Goal: Task Accomplishment & Management: Manage account settings

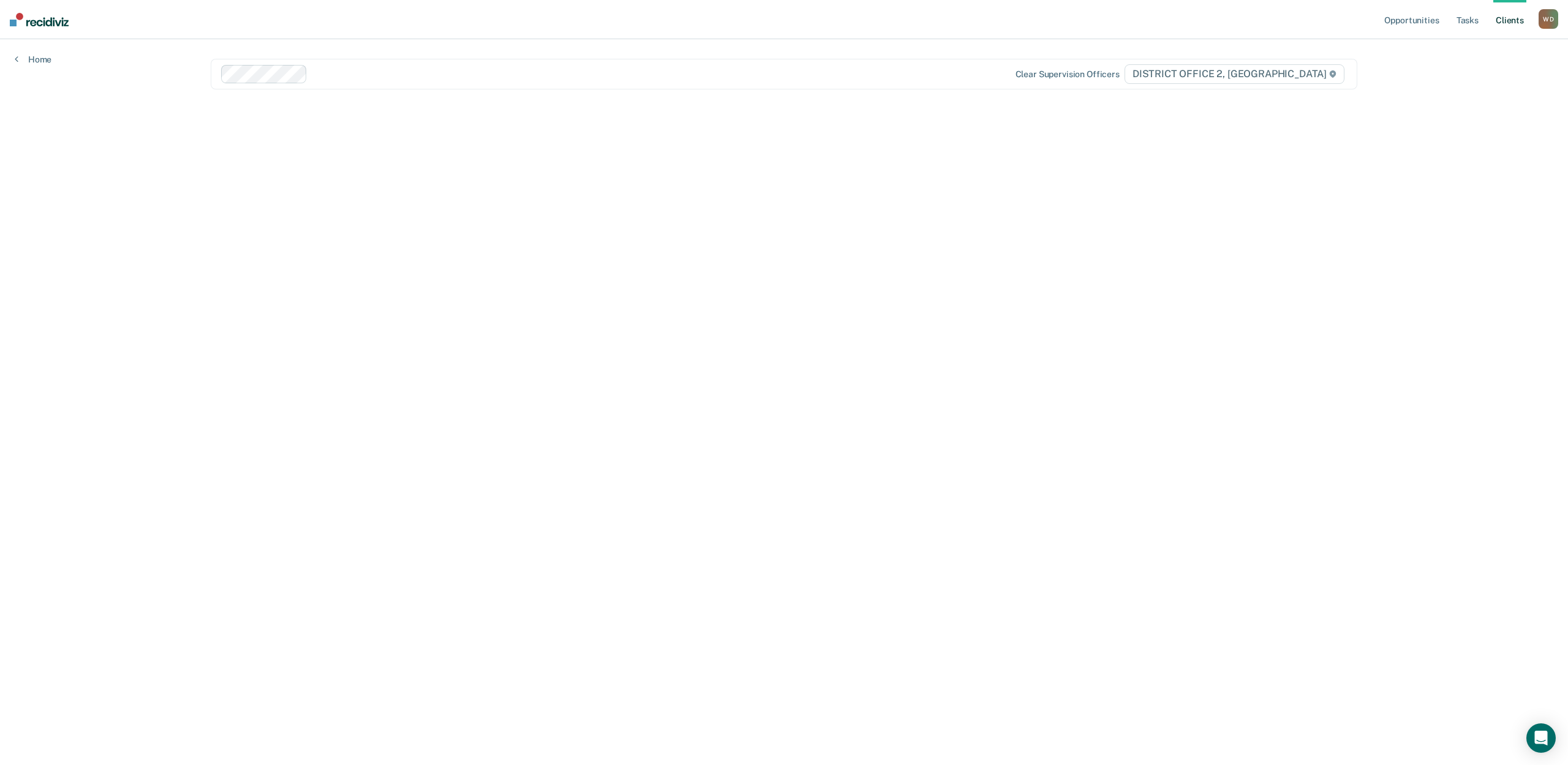
click at [856, 329] on main "Clear supervision officers DISTRICT OFFICE 2, [GEOGRAPHIC_DATA]" at bounding box center [784, 387] width 1176 height 696
click at [333, 74] on div at bounding box center [661, 74] width 696 height 14
click at [308, 72] on div at bounding box center [615, 74] width 786 height 14
click at [290, 74] on div at bounding box center [615, 74] width 786 height 14
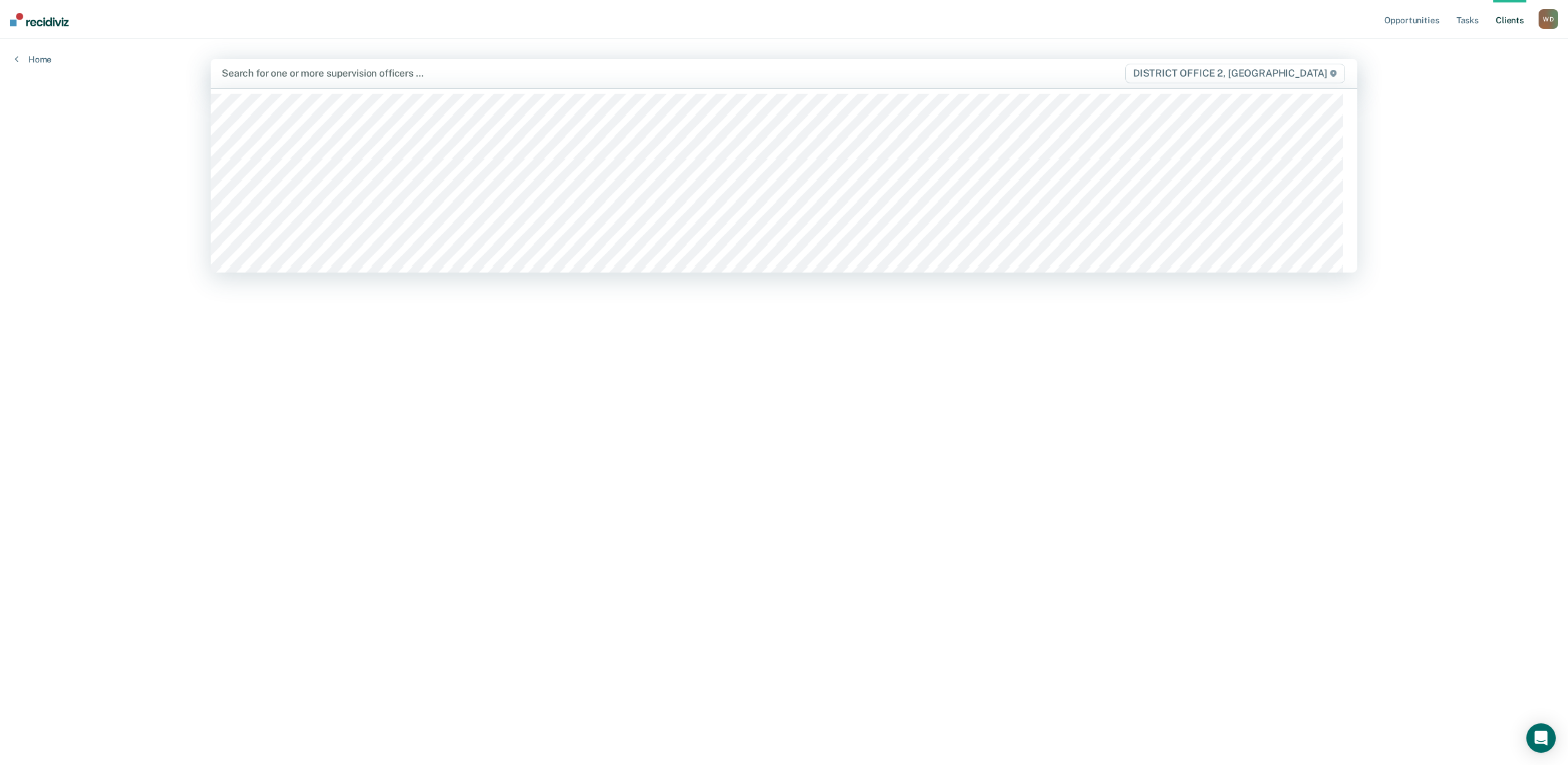
scroll to position [192, 0]
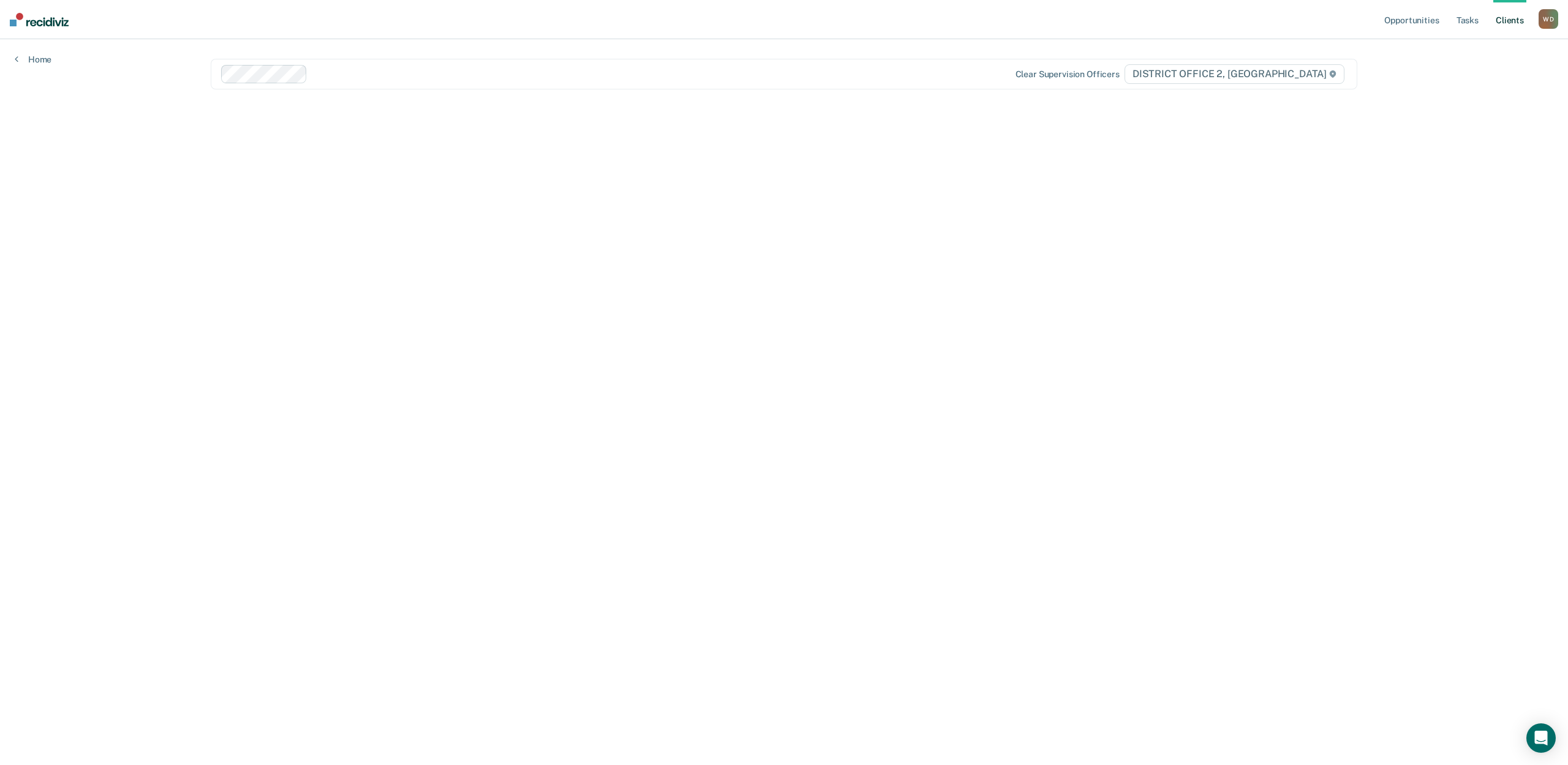
click at [1095, 331] on main "Clear supervision officers DISTRICT OFFICE 2, [GEOGRAPHIC_DATA]" at bounding box center [784, 387] width 1176 height 696
click at [66, 168] on div "Opportunities Tasks Client s [PERSON_NAME] [PERSON_NAME] Profile How it works L…" at bounding box center [784, 382] width 1568 height 765
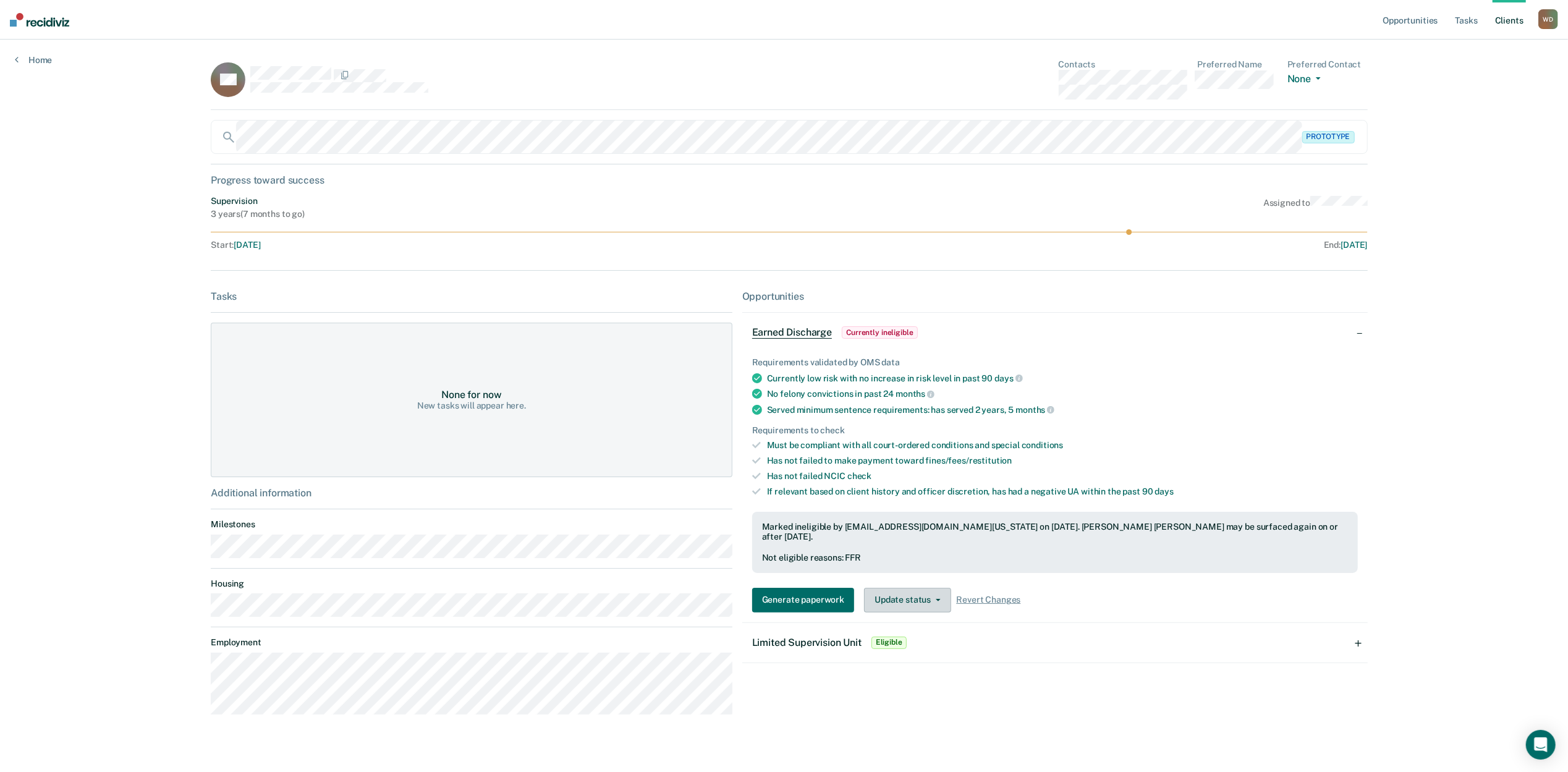
click at [879, 589] on button "Update status" at bounding box center [908, 600] width 87 height 25
click at [1061, 693] on div "Opportunities Earned Discharge Currently ineligible Requirements validated by O…" at bounding box center [1056, 508] width 626 height 434
click at [1037, 642] on div "Limited Supervision Unit Eligible" at bounding box center [1056, 643] width 626 height 40
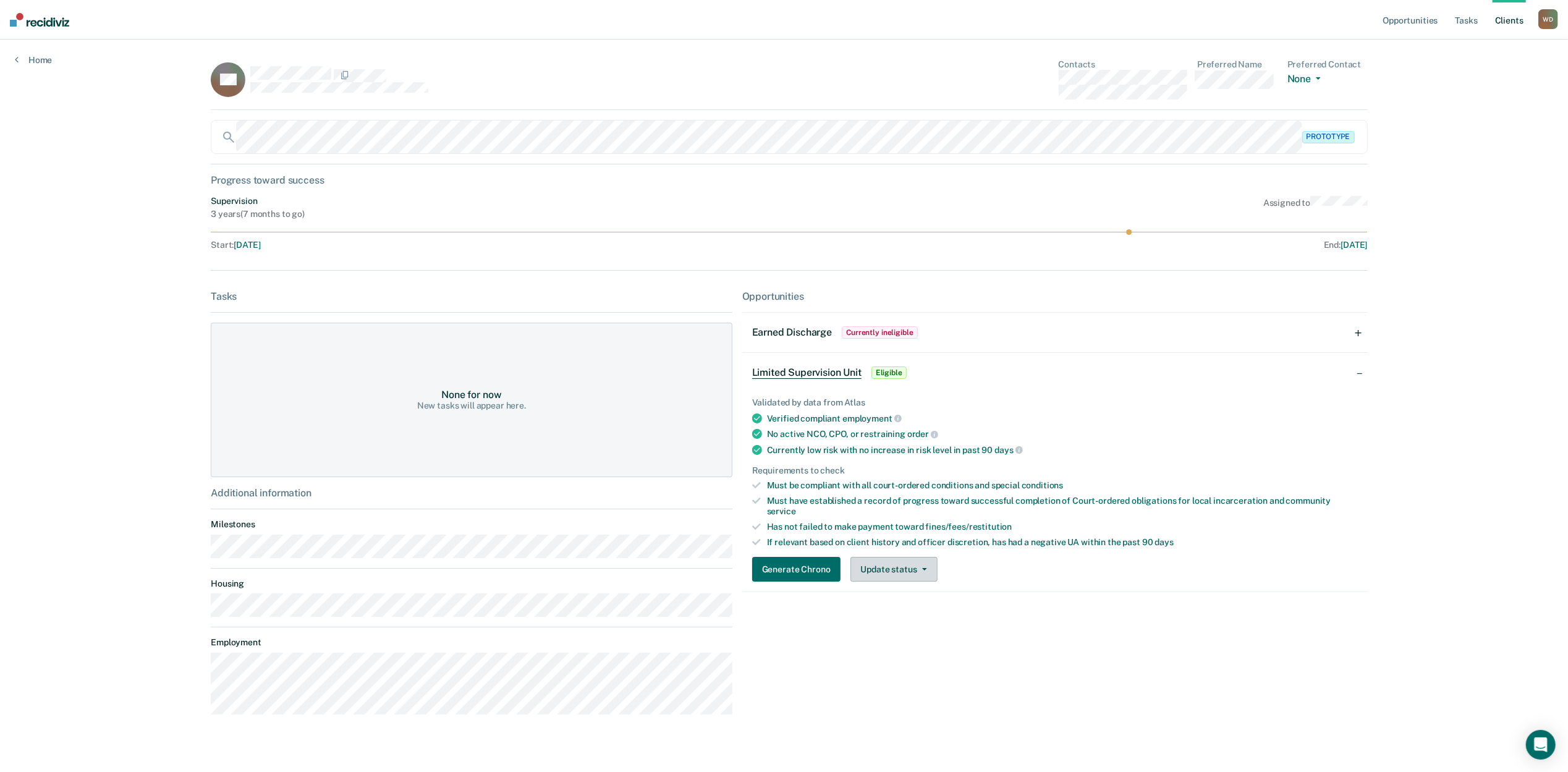
click at [915, 566] on button "Update status" at bounding box center [894, 569] width 87 height 25
click at [893, 614] on button "Mark Ineligible" at bounding box center [910, 619] width 120 height 19
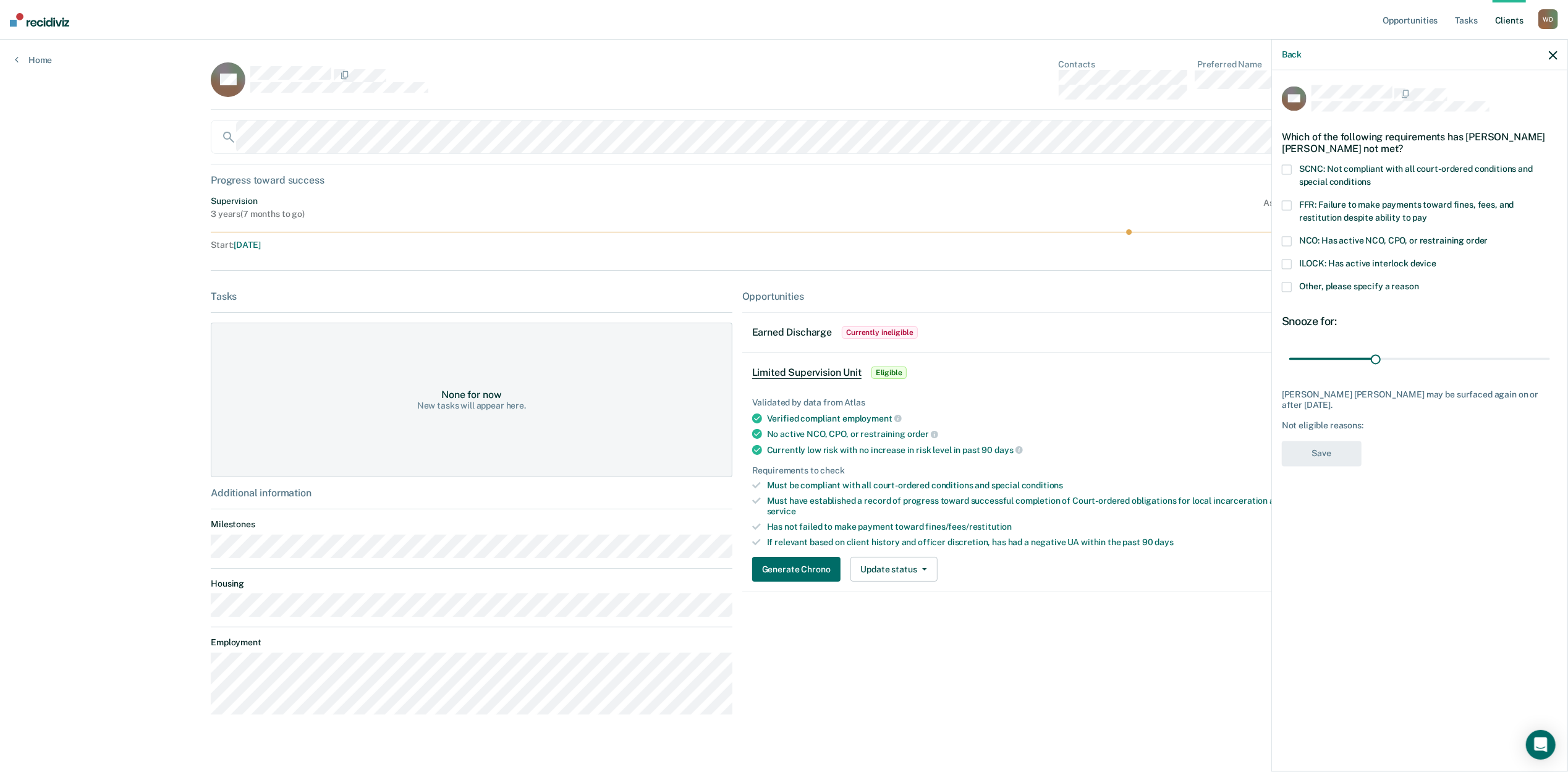
click at [1290, 167] on span at bounding box center [1286, 169] width 10 height 10
drag, startPoint x: 1410, startPoint y: 364, endPoint x: 1581, endPoint y: 399, distance: 174.5
type input "90"
click at [1550, 370] on input "range" at bounding box center [1420, 359] width 261 height 21
click at [1328, 456] on button "Save" at bounding box center [1322, 454] width 80 height 26
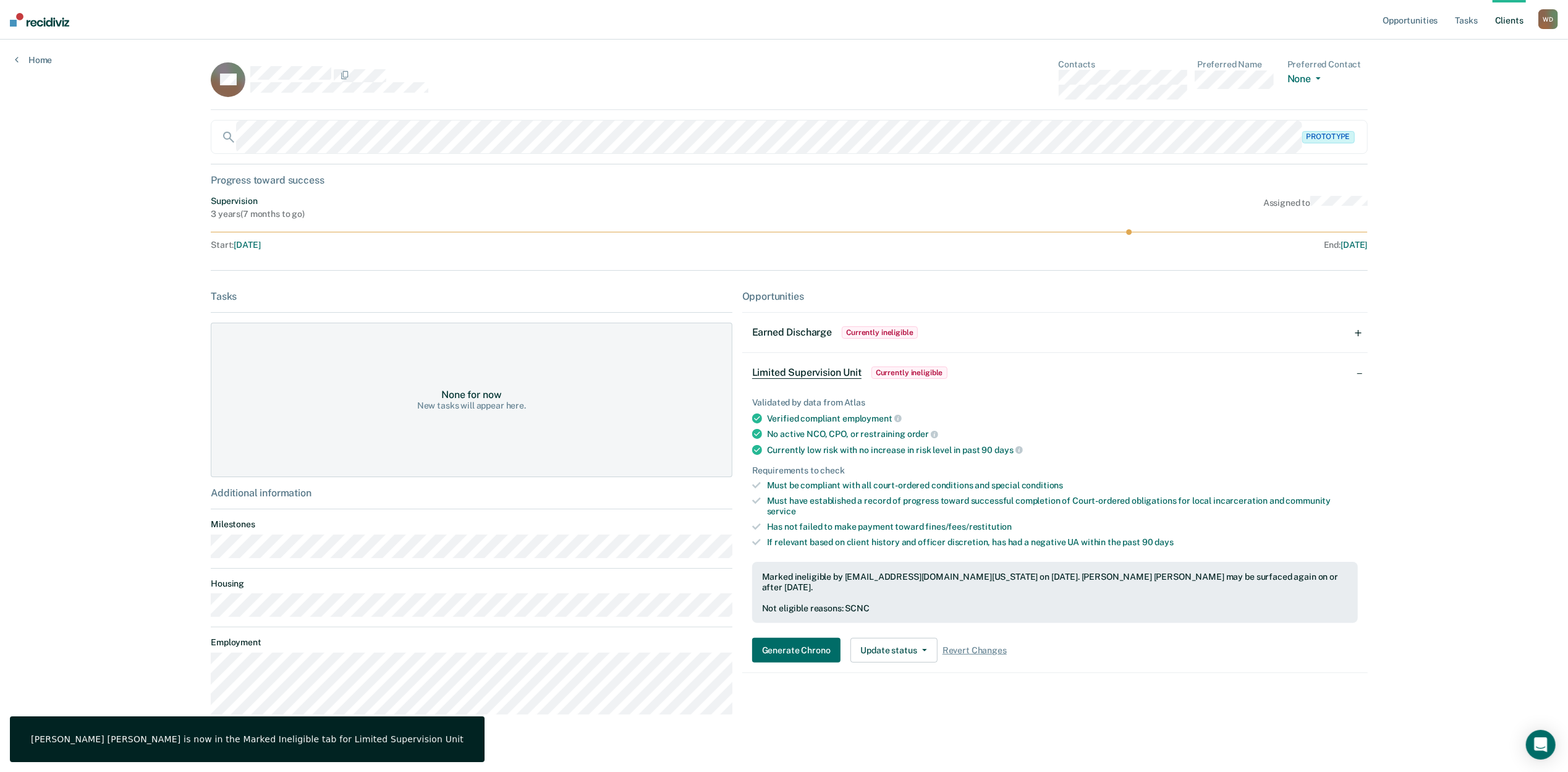
click at [984, 681] on div "Opportunities Earned Discharge Currently ineligible Requirements validated by O…" at bounding box center [1056, 508] width 626 height 434
click at [52, 388] on div "Opportunities Tasks Client s Warnick, Dallin W D Profile How it works Log Out H…" at bounding box center [784, 394] width 1568 height 789
click at [42, 13] on img at bounding box center [39, 19] width 59 height 13
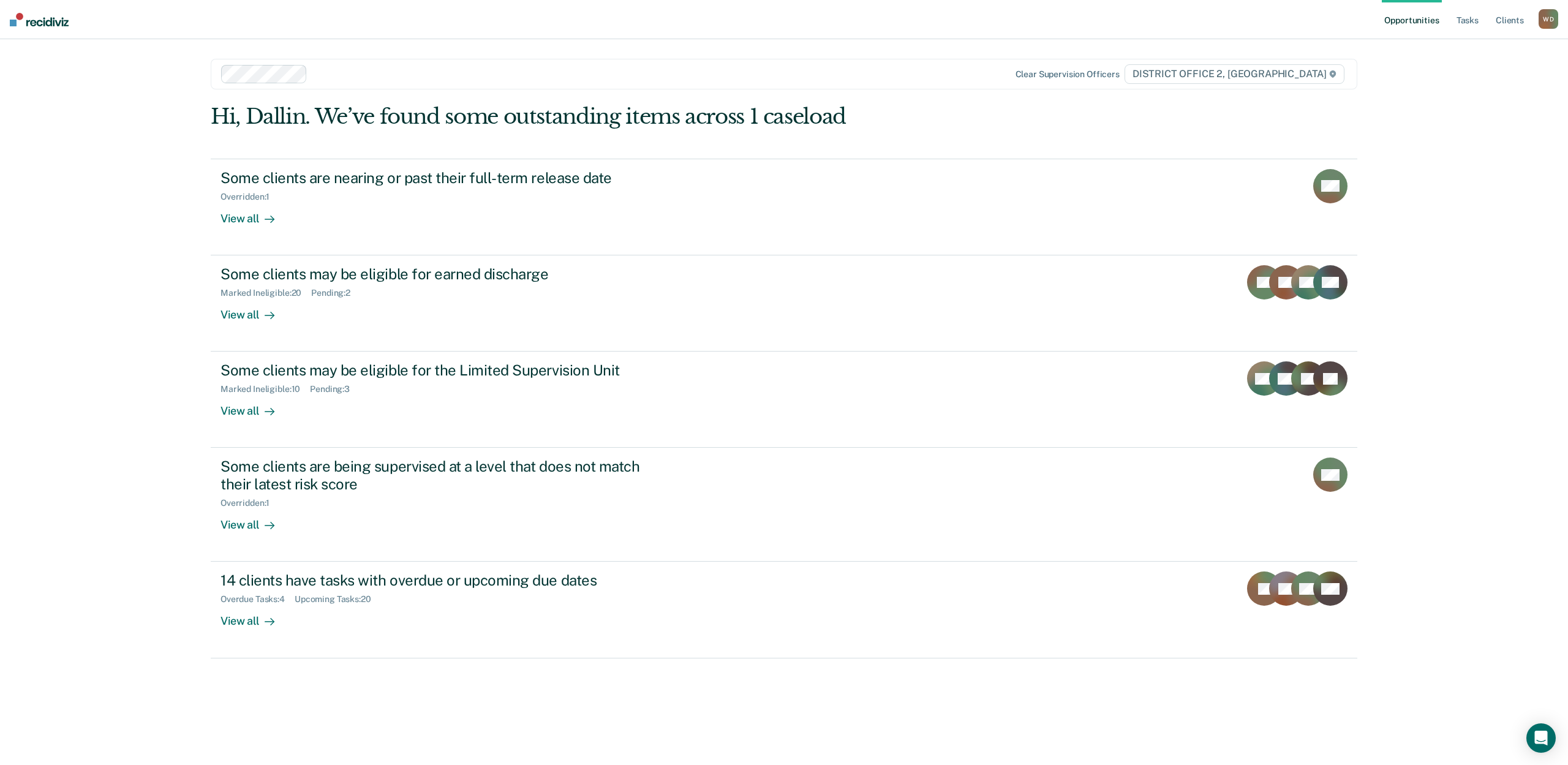
click at [1419, 15] on link "Opportunities" at bounding box center [1412, 19] width 60 height 40
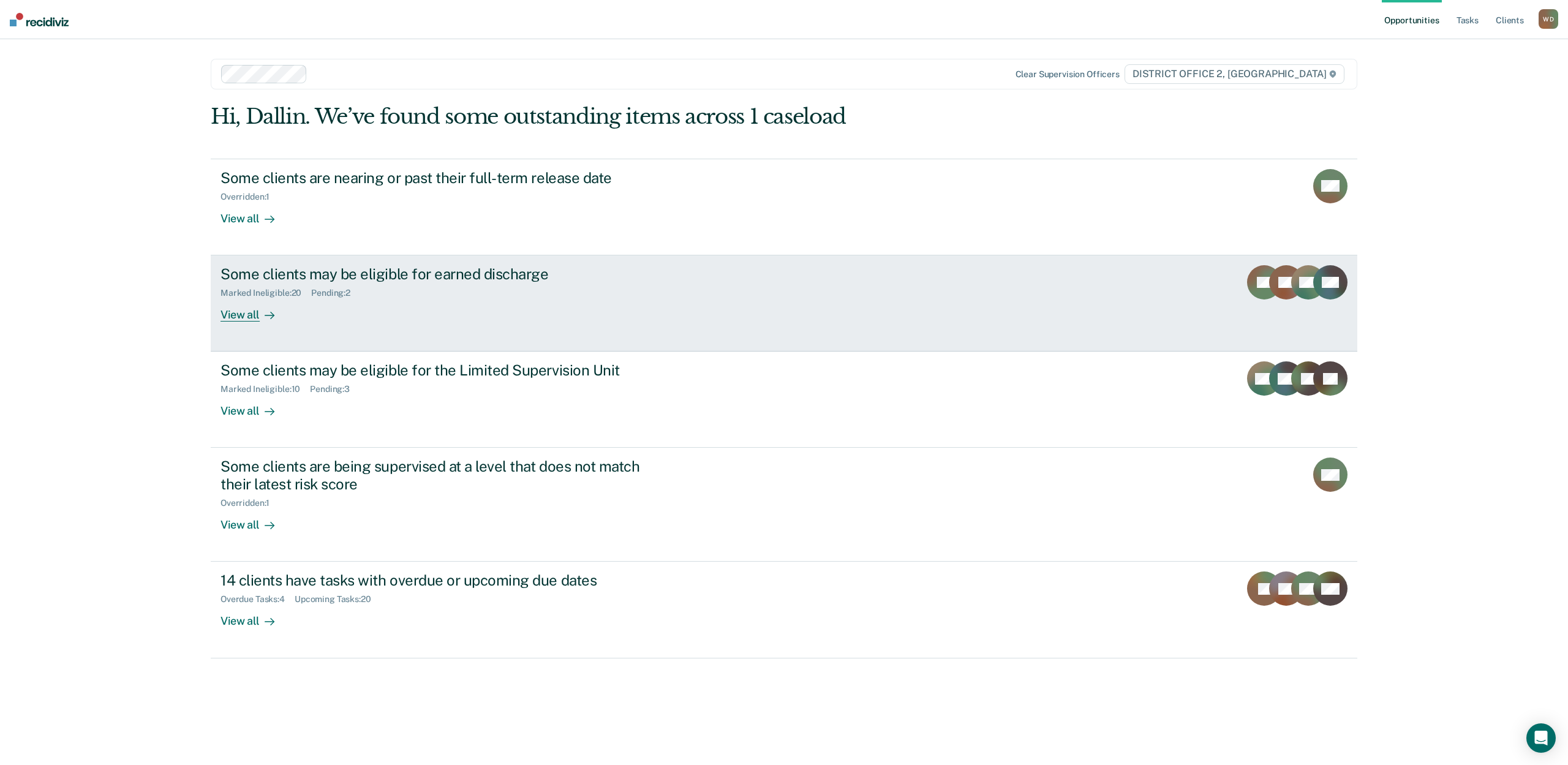
click at [248, 312] on div "View all" at bounding box center [255, 310] width 69 height 24
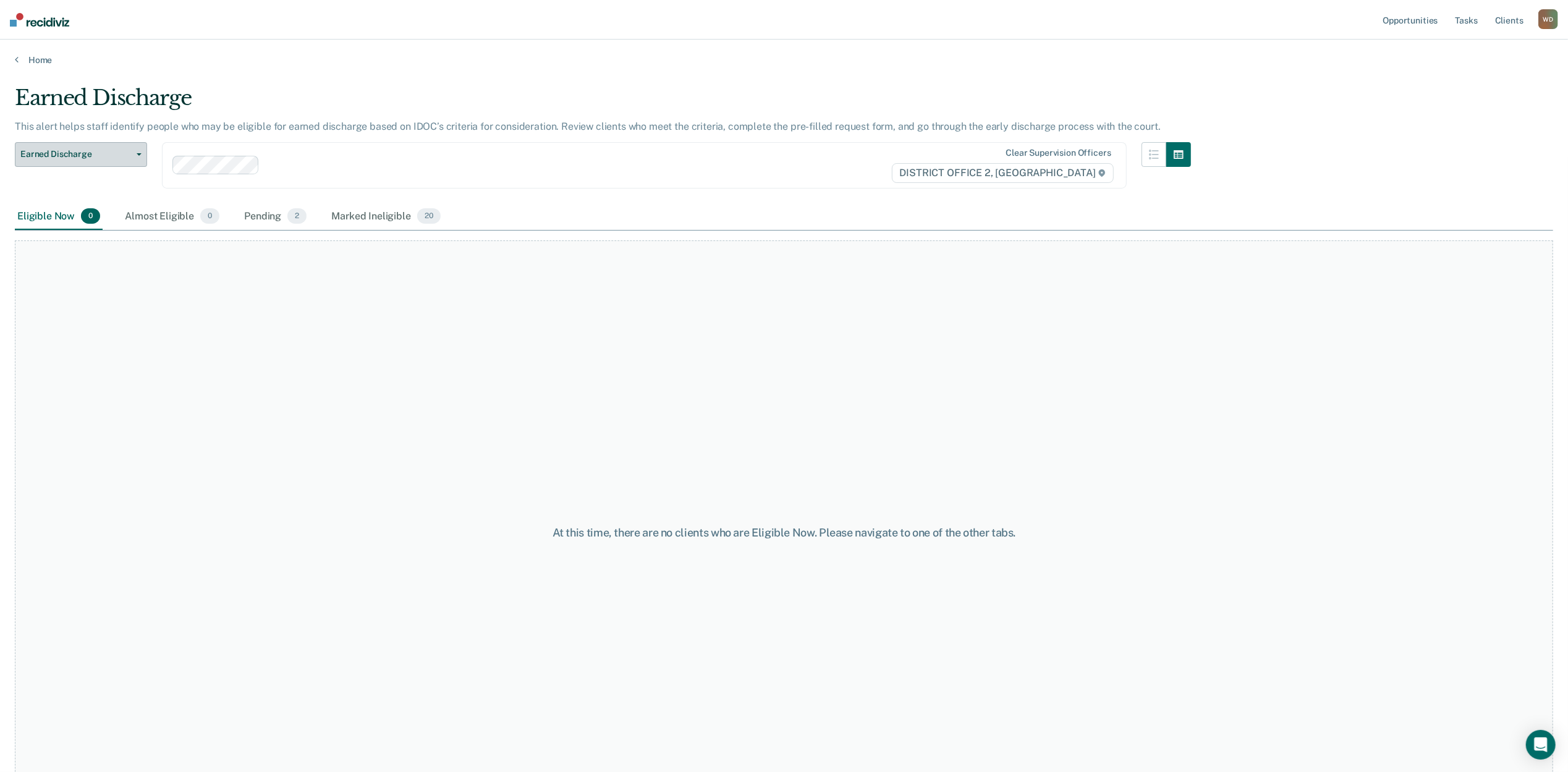
click at [57, 152] on span "Earned Discharge" at bounding box center [76, 154] width 112 height 11
click at [66, 206] on div "Earned Discharge" at bounding box center [81, 204] width 112 height 19
click at [68, 153] on span "Earned Discharge" at bounding box center [76, 154] width 112 height 11
click at [65, 216] on div "Limited Supervision Unit" at bounding box center [81, 223] width 112 height 19
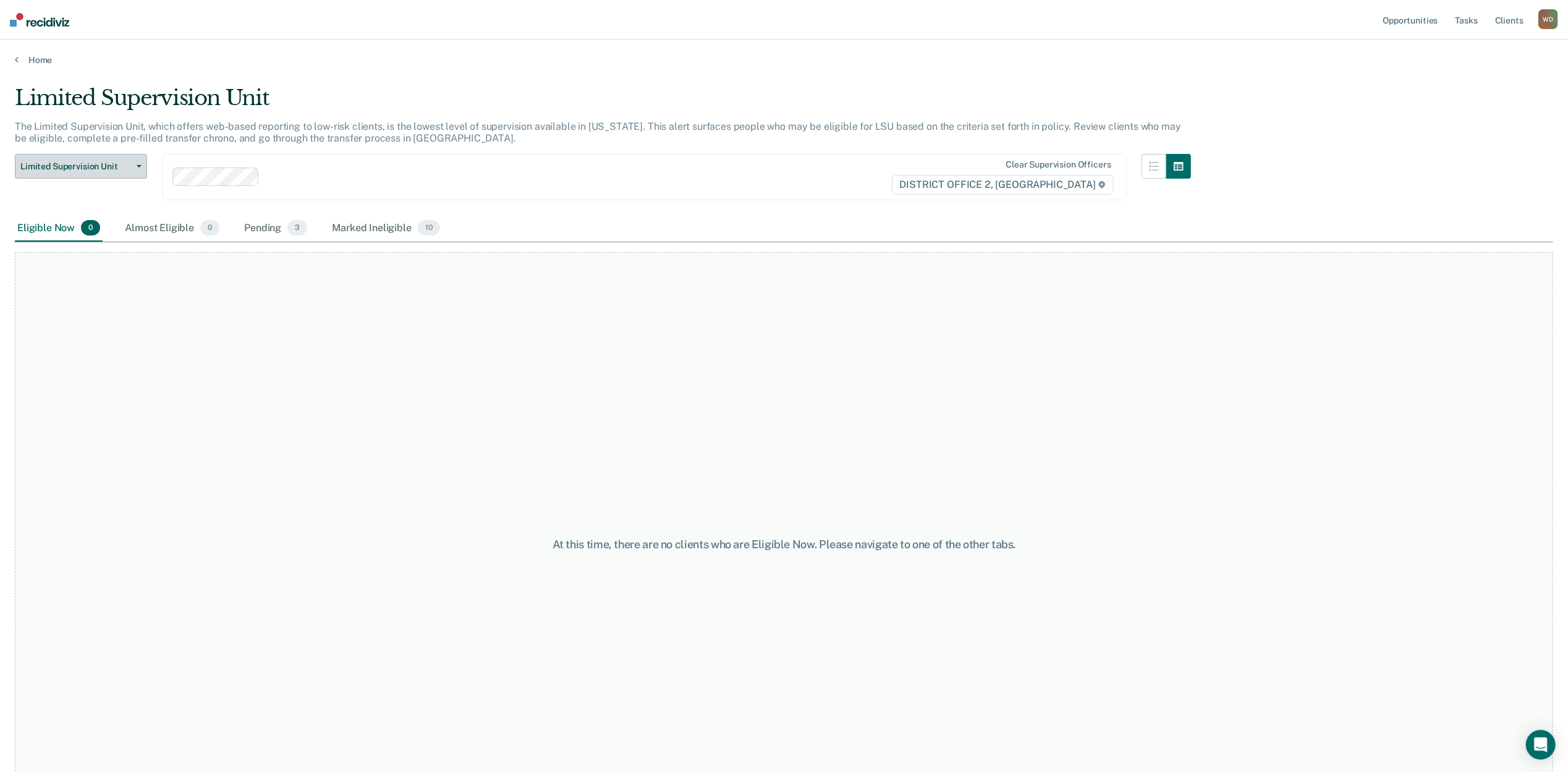
click at [73, 171] on button "Limited Supervision Unit" at bounding box center [81, 167] width 132 height 25
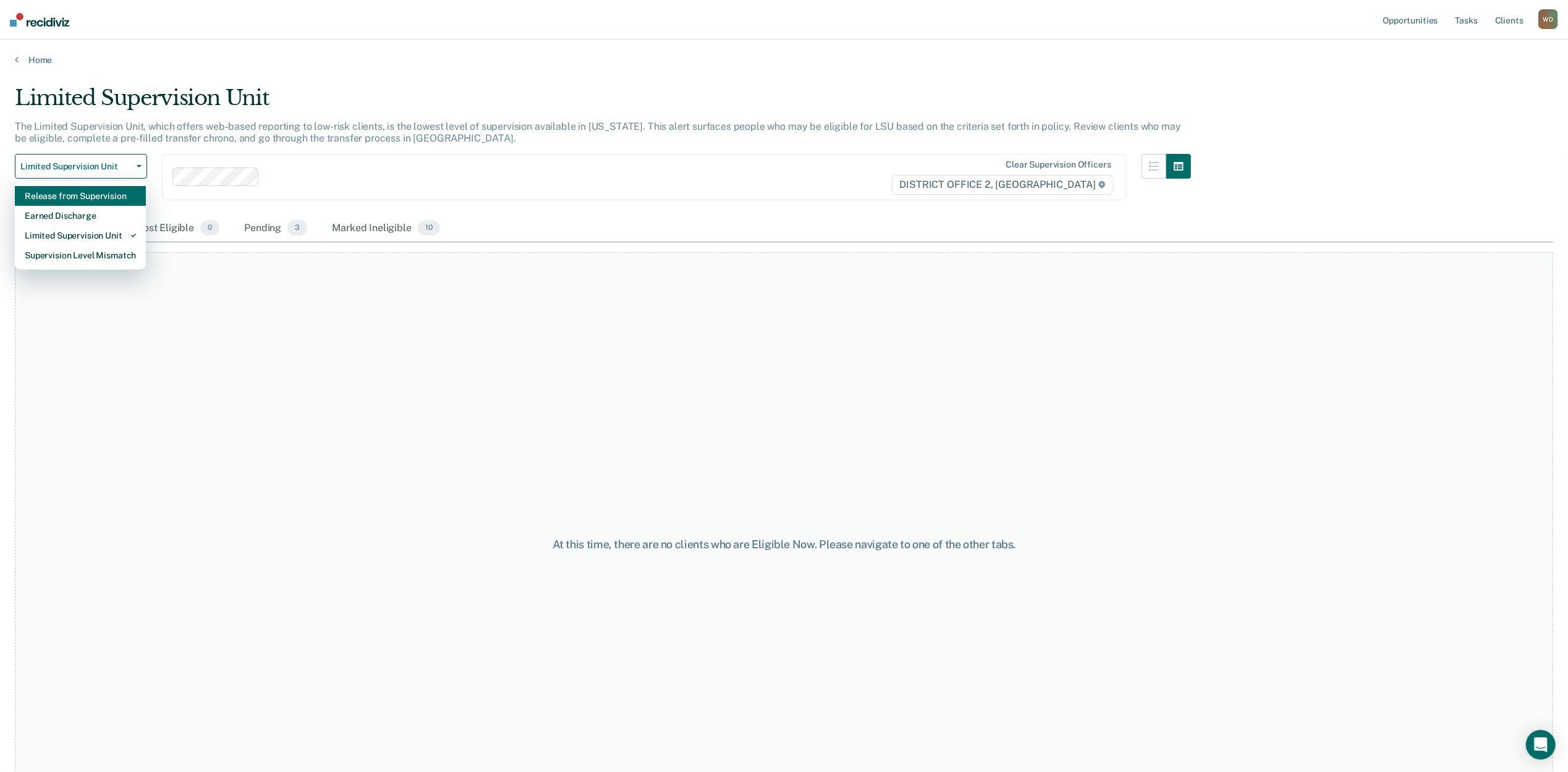
click at [73, 200] on div "Release from Supervision" at bounding box center [81, 196] width 112 height 19
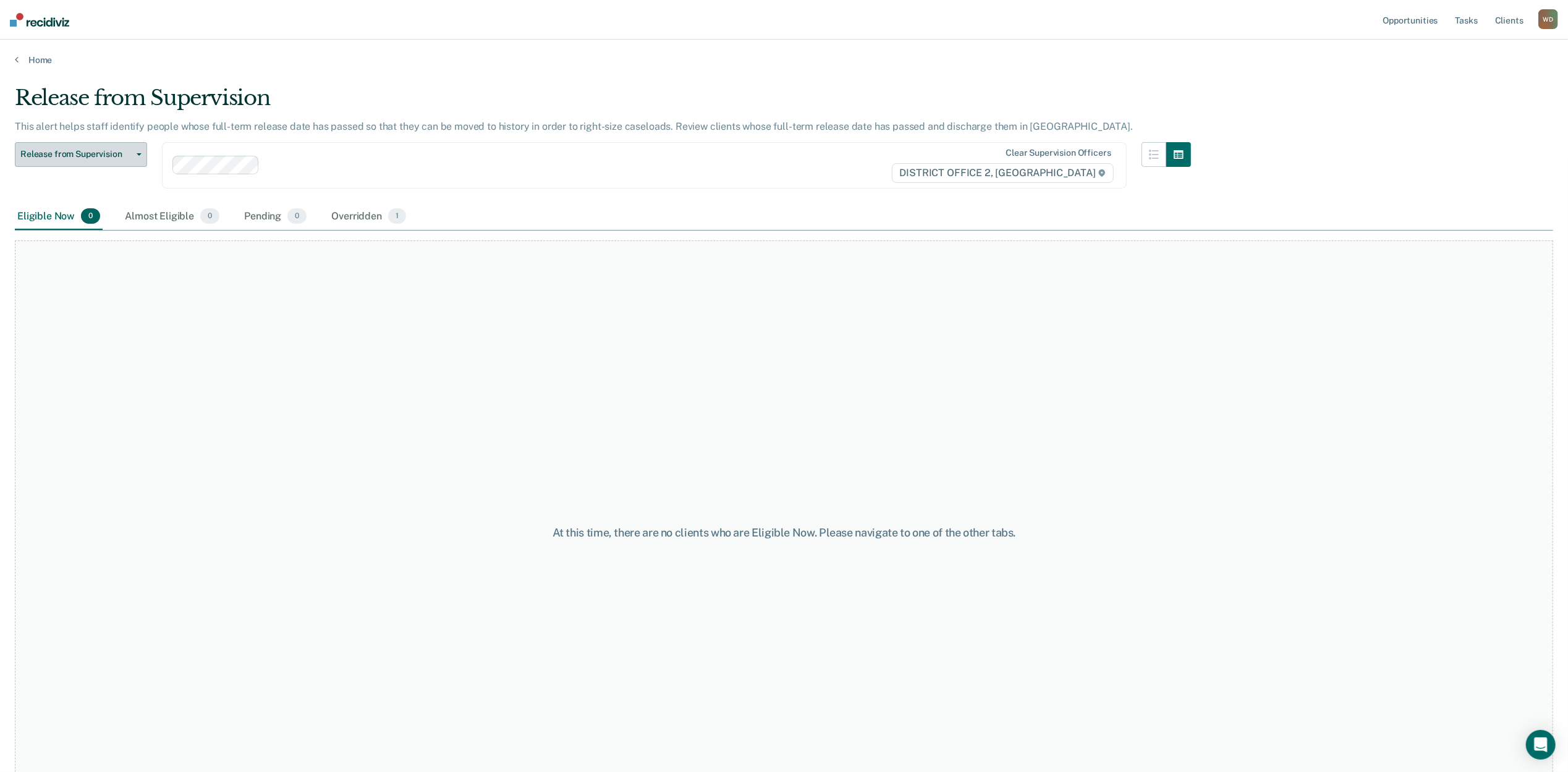
click at [70, 147] on button "Release from Supervision" at bounding box center [81, 154] width 132 height 25
click at [74, 242] on div "Supervision Level Mismatch" at bounding box center [81, 244] width 112 height 19
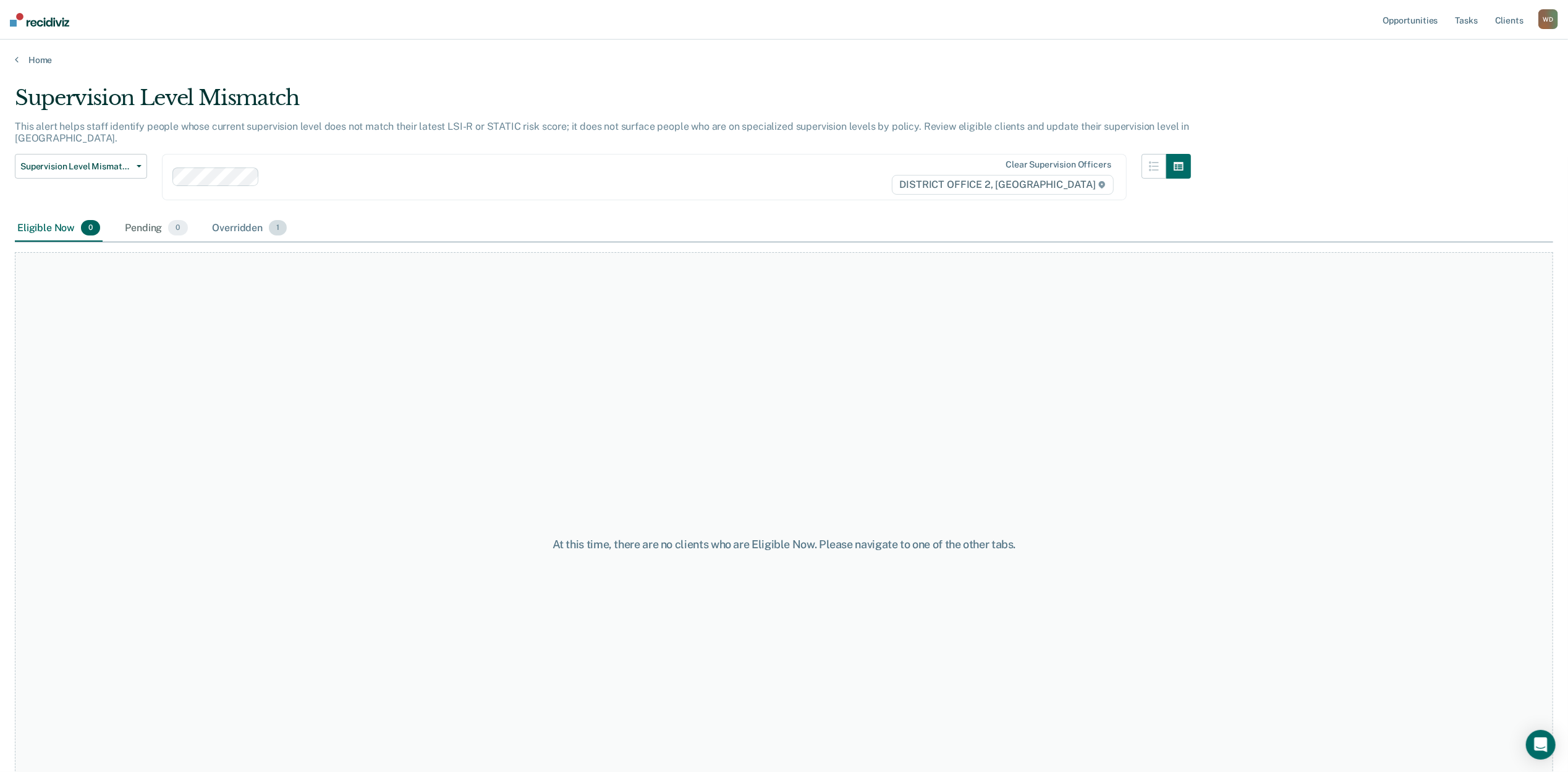
click at [231, 226] on div "Overridden 1" at bounding box center [250, 229] width 80 height 27
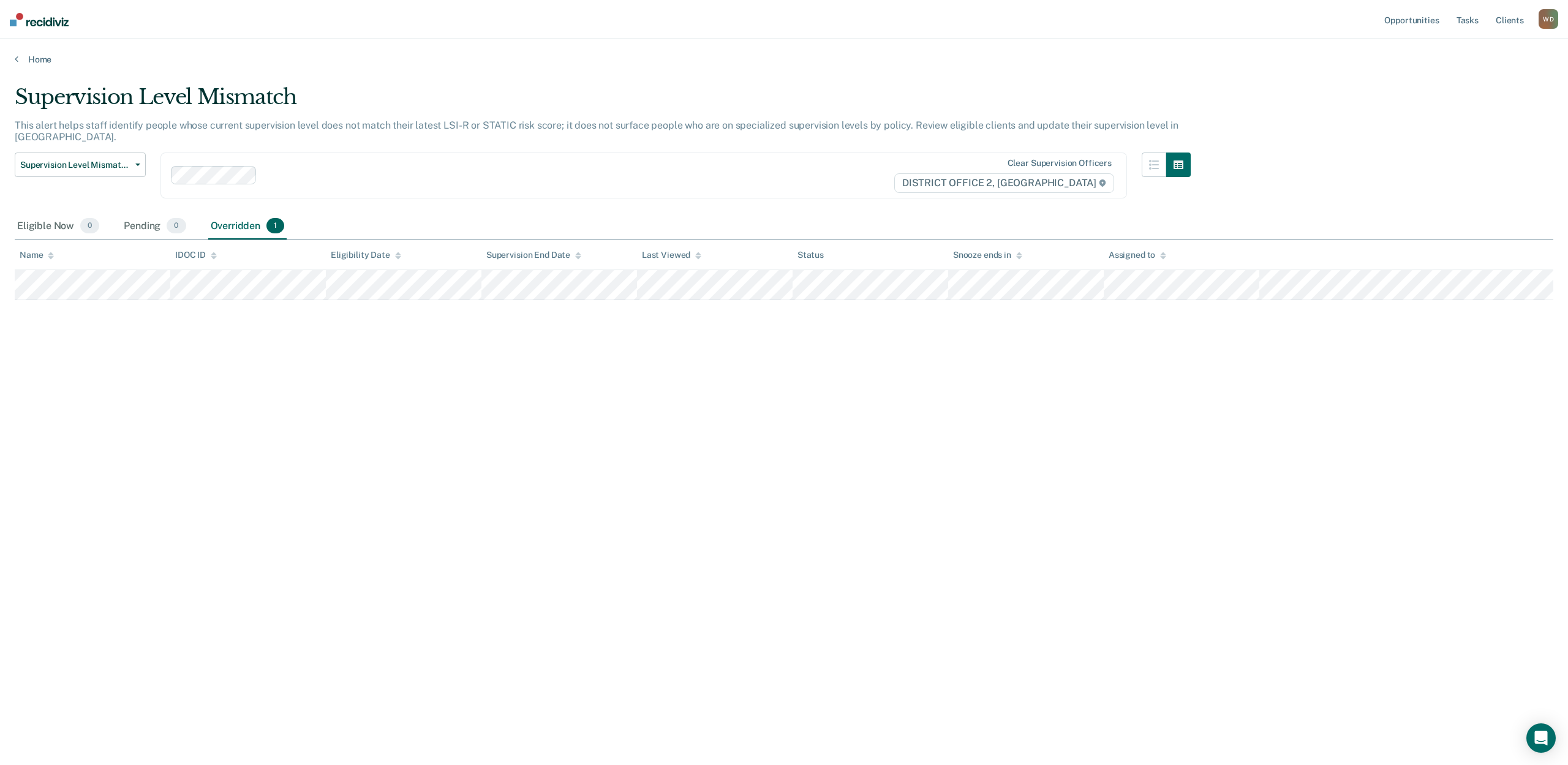
click at [381, 214] on div "Eligible Now 0 Pending 0 Overridden 1" at bounding box center [784, 227] width 1539 height 27
click at [409, 384] on div "Supervision Level Mismatch This alert helps staff identify people whose current…" at bounding box center [784, 379] width 1539 height 588
click at [1467, 18] on link "Tasks" at bounding box center [1468, 19] width 27 height 40
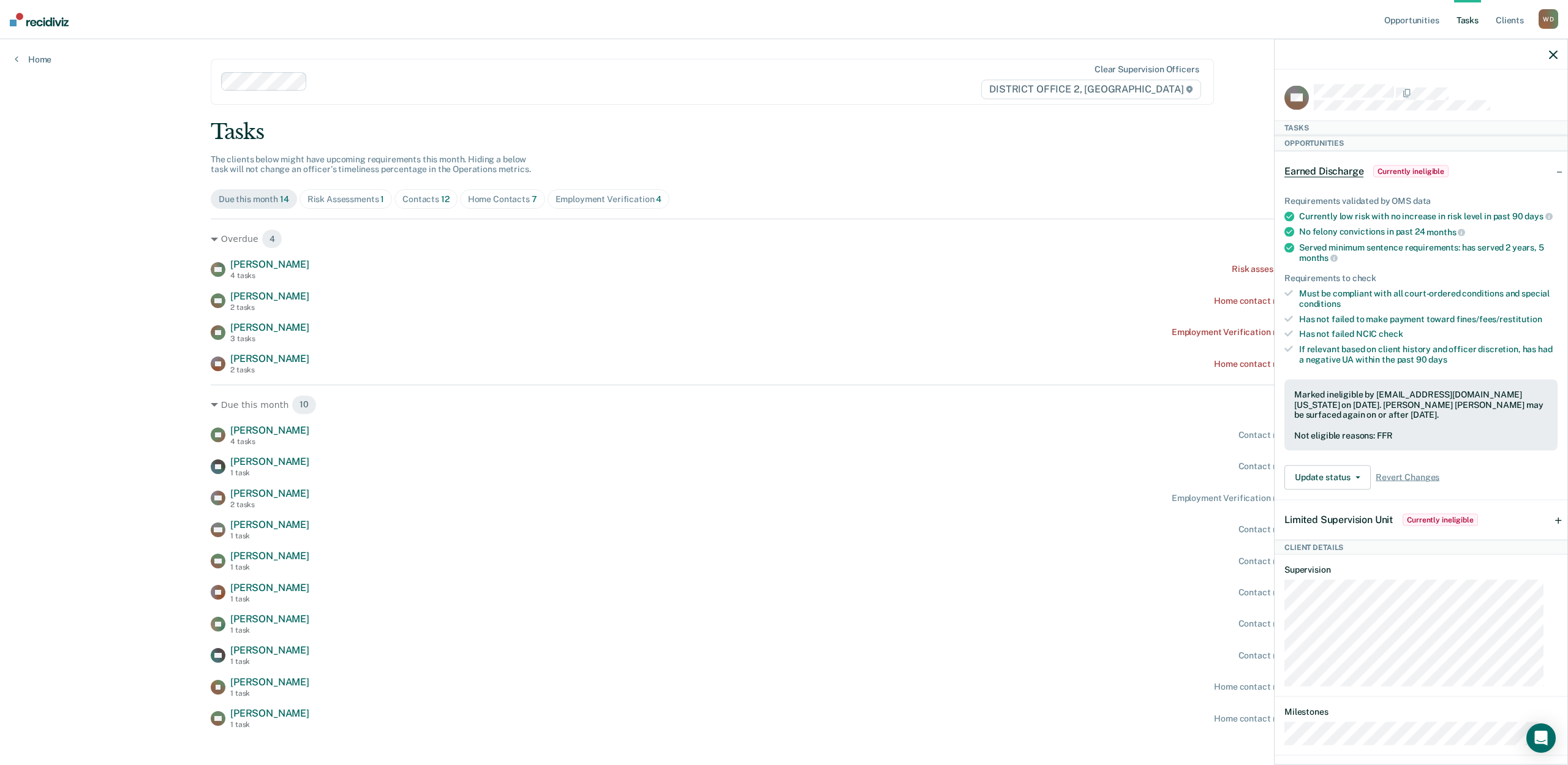
click at [52, 381] on div "Opportunities Tasks Client s Warnick, Dallin W D Profile How it works Log Out H…" at bounding box center [784, 389] width 1568 height 778
